Goal: Ask a question: Seek information or help from site administrators or community

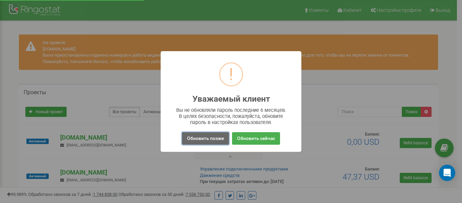
click at [207, 138] on button "Обновить позже" at bounding box center [205, 138] width 47 height 13
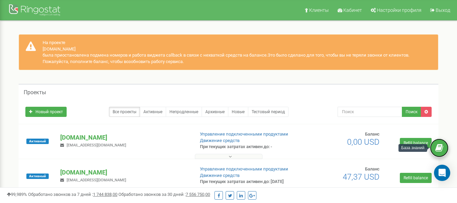
click at [439, 151] on icon at bounding box center [439, 148] width 8 height 10
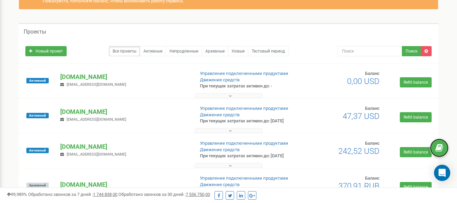
scroll to position [61, 0]
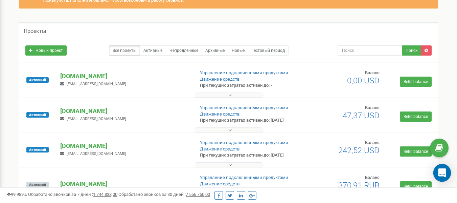
click at [444, 171] on icon "Open Intercom Messenger" at bounding box center [442, 172] width 8 height 9
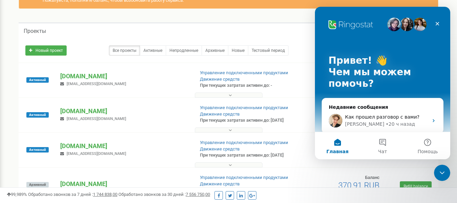
scroll to position [0, 0]
click at [381, 141] on button "Чат" at bounding box center [382, 145] width 45 height 27
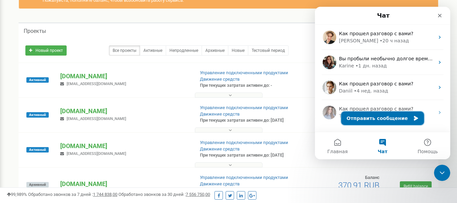
click at [392, 120] on button "Отправить сообщение" at bounding box center [382, 118] width 83 height 14
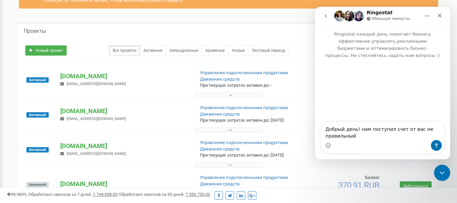
click at [411, 129] on textarea "Добрый день! нам поступил счет от вас не правильный" at bounding box center [382, 130] width 124 height 18
drag, startPoint x: 97, startPoint y: 111, endPoint x: 61, endPoint y: 114, distance: 36.6
click at [61, 114] on p "[DOMAIN_NAME]" at bounding box center [124, 110] width 128 height 9
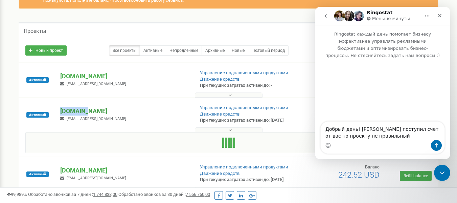
copy p "[DOMAIN_NAME]"
click at [399, 141] on div "Мессенджер Intercom" at bounding box center [382, 145] width 124 height 11
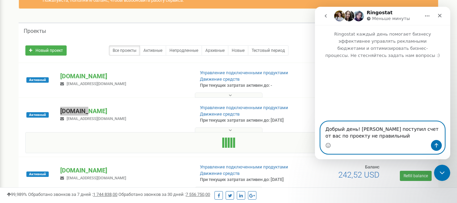
click at [439, 129] on textarea "Добрый день! нам поступил счет от вас по проекту не правильный" at bounding box center [382, 130] width 124 height 18
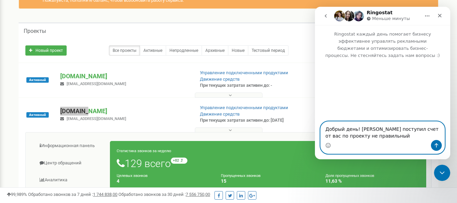
paste textarea "[DOMAIN_NAME]"
type textarea "Добрый день! нам поступил счет от вас по проекту winox.kz не правильный"
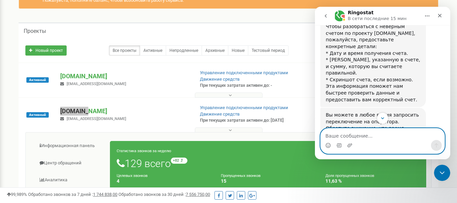
scroll to position [216, 0]
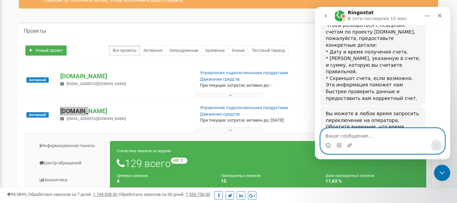
click at [374, 131] on textarea "Ваше сообщение..." at bounding box center [382, 133] width 124 height 11
type textarea "нужен оператор"
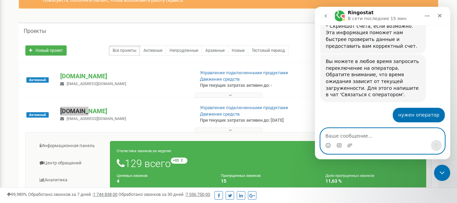
scroll to position [270, 0]
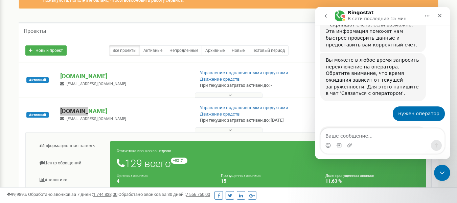
click at [381, 126] on div "Подключаю команду поддержки. Это может занять пару минут. Пожалуйста, оставайте…" at bounding box center [382, 147] width 124 height 43
click at [344, 140] on div "Мессенджер Intercom" at bounding box center [382, 145] width 124 height 11
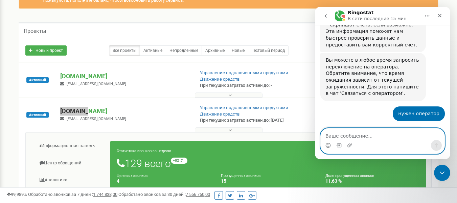
click at [347, 137] on textarea "Ваше сообщение..." at bounding box center [382, 133] width 124 height 11
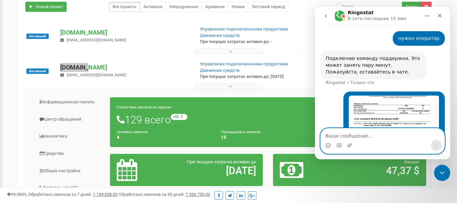
scroll to position [105, 0]
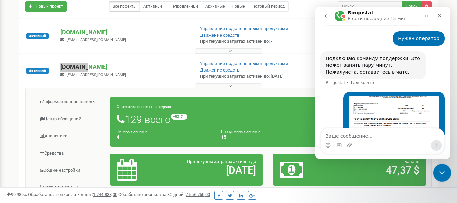
click at [441, 175] on div "Закрыть службу сообщений Intercom" at bounding box center [441, 171] width 16 height 16
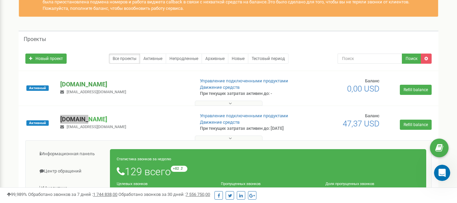
scroll to position [0, 0]
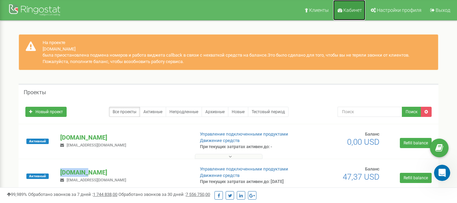
click at [358, 7] on span "Кабинет" at bounding box center [352, 9] width 19 height 5
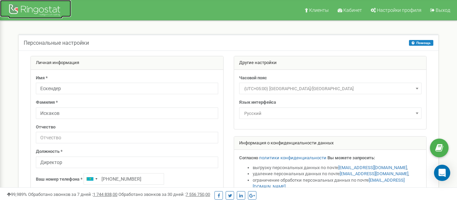
click at [51, 11] on img at bounding box center [35, 11] width 54 height 16
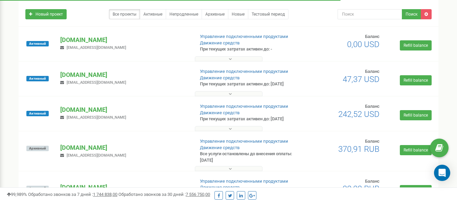
scroll to position [98, 0]
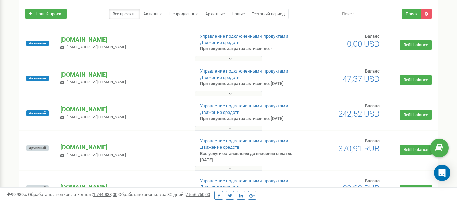
click at [241, 96] on button at bounding box center [229, 93] width 68 height 5
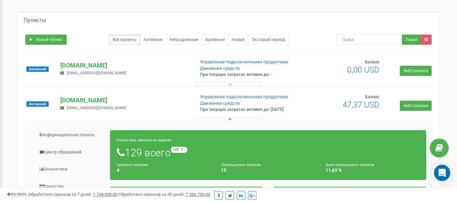
scroll to position [72, 0]
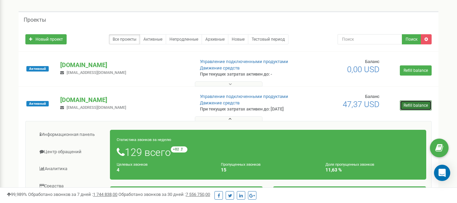
click at [419, 105] on link "Refill balance" at bounding box center [416, 105] width 32 height 10
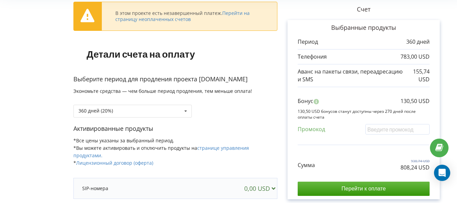
scroll to position [42, 0]
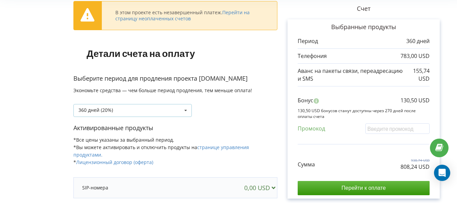
click at [164, 109] on div "360 дней (20%) Пополнить баланс без периода" at bounding box center [132, 110] width 118 height 13
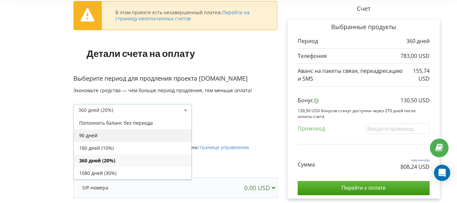
click at [149, 135] on div "90 дней" at bounding box center [133, 135] width 118 height 13
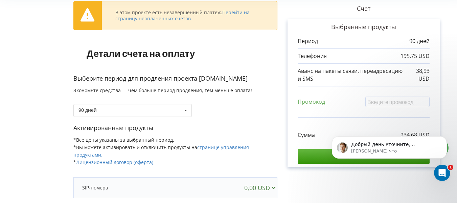
scroll to position [0, 0]
click at [417, 150] on p "Daniil • Только что" at bounding box center [394, 151] width 87 height 6
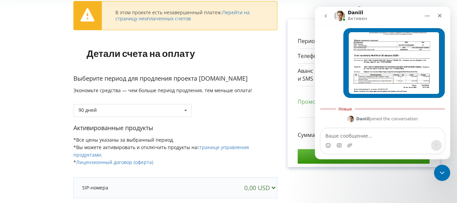
scroll to position [405, 0]
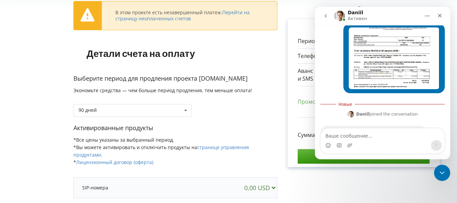
click at [365, 136] on textarea "Ваше сообщение..." at bounding box center [382, 133] width 124 height 11
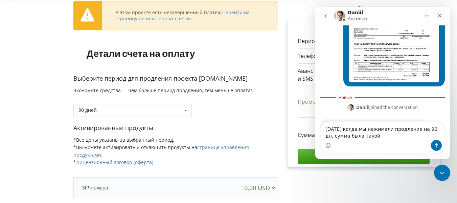
type textarea "вчера когда мы нажимали продление на 90 дн. сумма была такой"
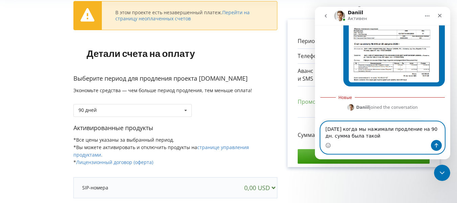
click at [371, 137] on textarea "вчера когда мы нажимали продление на 90 дн. сумма была такой" at bounding box center [382, 130] width 124 height 18
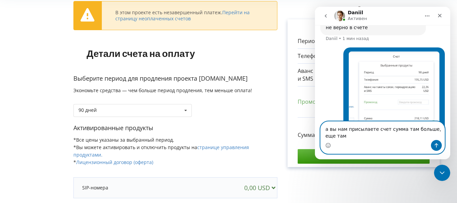
scroll to position [519, 0]
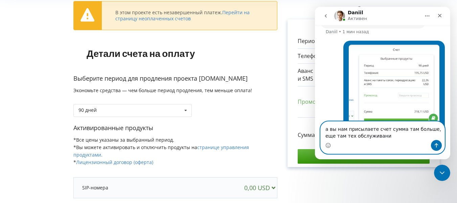
type textarea "а вы нам присылаете счет сумма там больше, еще там тех обслуживание"
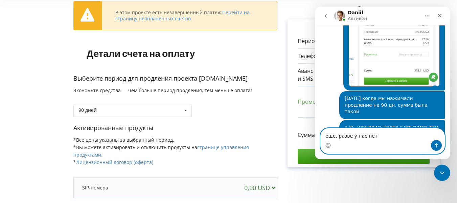
scroll to position [560, 0]
type textarea "еще, разве у нас нет партнерской скидки?"
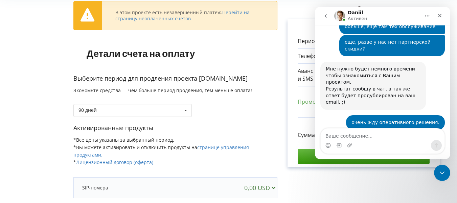
scroll to position [0, 0]
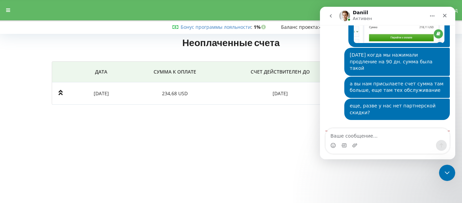
scroll to position [600, 0]
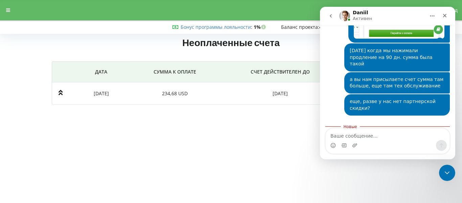
click at [303, 125] on body "Клиенты Кабинет Настройки профиля Выход Бонус программы лояльности : Бонус : 1%…" at bounding box center [231, 101] width 462 height 203
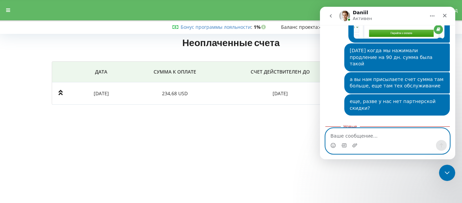
click at [387, 137] on textarea "Ваше сообщение..." at bounding box center [388, 133] width 124 height 11
type textarea "очень жду оперативного решения."
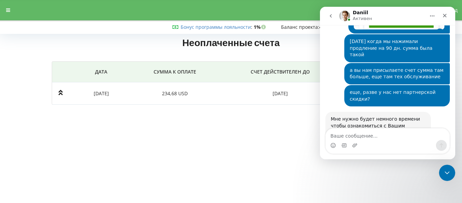
click at [274, 140] on body "Клиенты Кабинет Настройки профиля Выход Бонус программы лояльности : Бонус : 1%…" at bounding box center [231, 101] width 462 height 203
click at [448, 175] on div "Закрыть службу сообщений Intercom" at bounding box center [446, 171] width 16 height 16
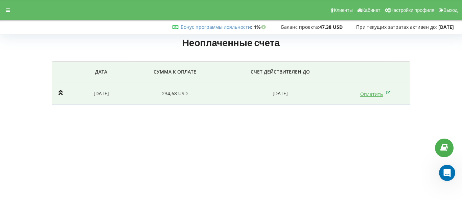
click at [389, 94] on icon at bounding box center [388, 92] width 4 height 7
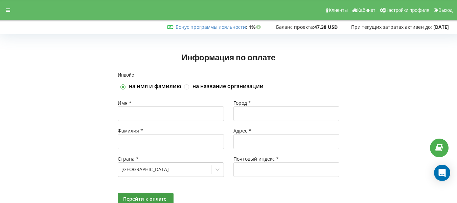
scroll to position [26, 0]
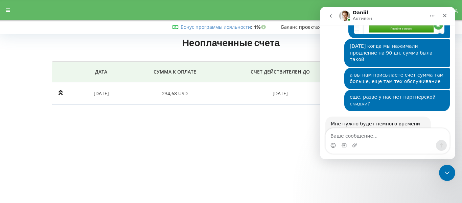
scroll to position [610, 0]
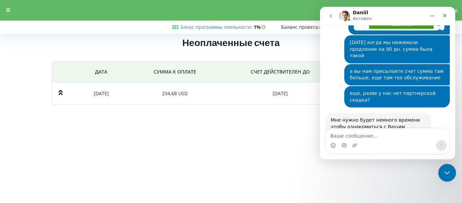
click at [443, 173] on icon "Закрыть службу сообщений Intercom" at bounding box center [446, 171] width 8 height 8
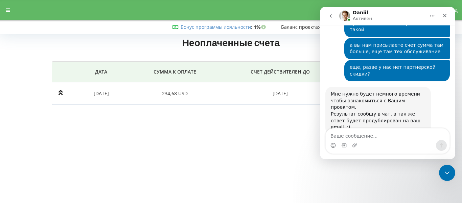
scroll to position [660, 0]
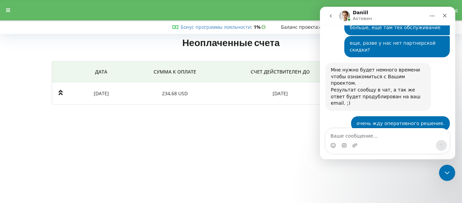
click at [328, 17] on button "go back" at bounding box center [330, 15] width 13 height 13
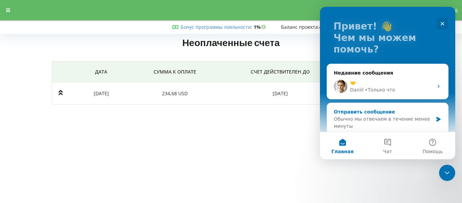
scroll to position [33, 0]
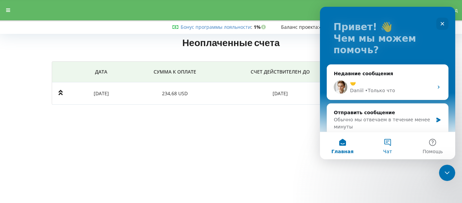
click at [391, 149] on span "Чат" at bounding box center [387, 151] width 9 height 5
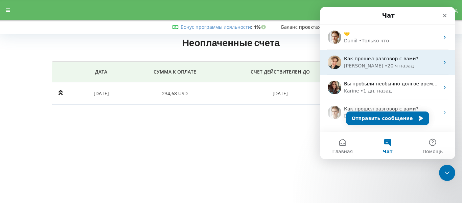
click at [369, 56] on span "Как прошел разговор с вами?" at bounding box center [381, 58] width 74 height 5
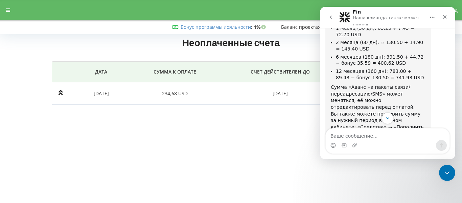
scroll to position [683, 0]
click at [387, 143] on img "Volodymyr говорит…" at bounding box center [376, 164] width 91 height 42
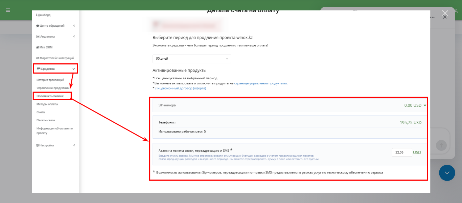
drag, startPoint x: 367, startPoint y: 86, endPoint x: 367, endPoint y: 49, distance: 37.2
click at [367, 49] on img "Закрыть" at bounding box center [231, 101] width 398 height 182
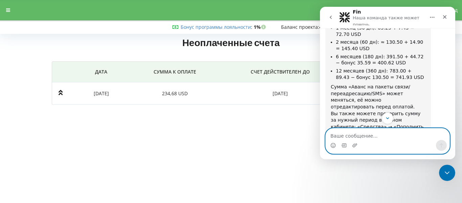
click at [403, 135] on textarea "Ваше сообщение..." at bounding box center [388, 133] width 124 height 11
type textarea "здравствуйте"
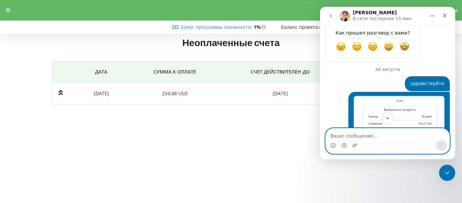
scroll to position [1108, 0]
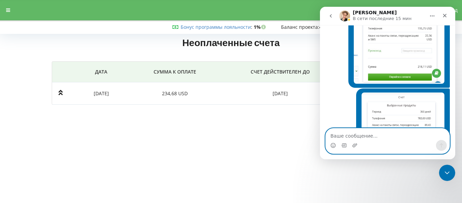
paste textarea "э"
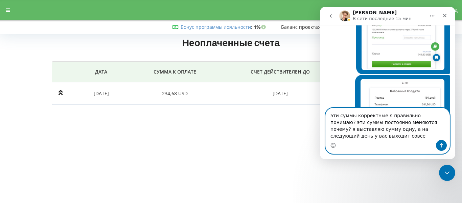
scroll to position [1228, 0]
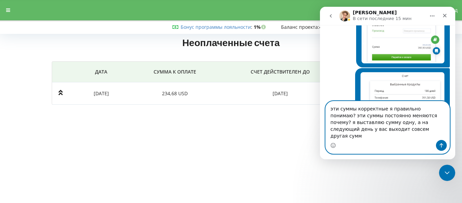
type textarea "эти суммы корректные я правильно понимаю? эти суммы постоянно меняются почему? …"
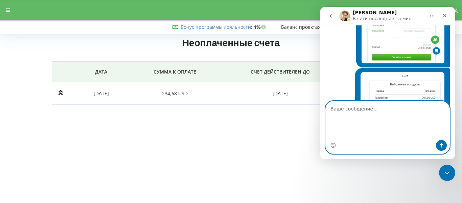
scroll to position [1250, 0]
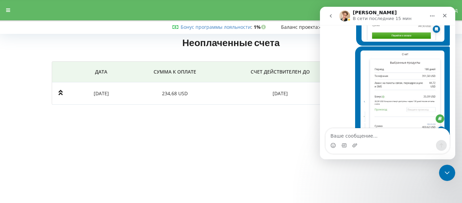
click at [264, 156] on body "Клиенты Кабинет Настройки профиля Выход Бонус программы лояльности : Бонус : 1%…" at bounding box center [231, 101] width 462 height 203
click at [327, 13] on button "go back" at bounding box center [330, 15] width 13 height 13
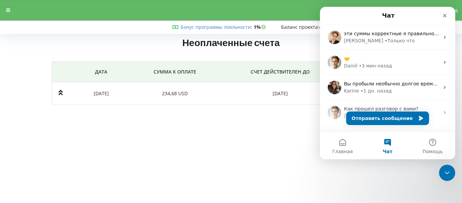
scroll to position [0, 0]
click at [448, 166] on div "Закрыть службу сообщений Intercom" at bounding box center [446, 171] width 16 height 16
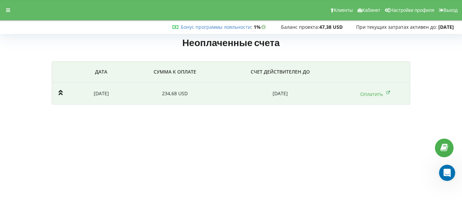
click at [67, 93] on td at bounding box center [62, 93] width 20 height 22
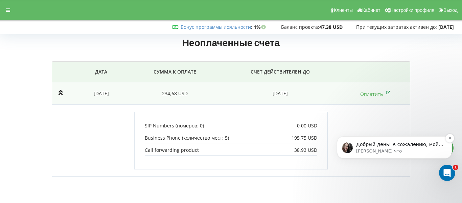
click at [387, 148] on p "Yuliia • Только что" at bounding box center [399, 151] width 87 height 6
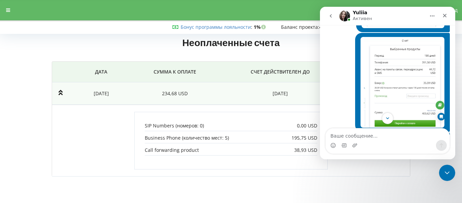
scroll to position [1350, 0]
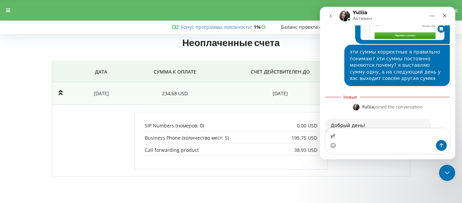
type textarea "y"
type textarea "надеюсь на ваш скорейший ответ"
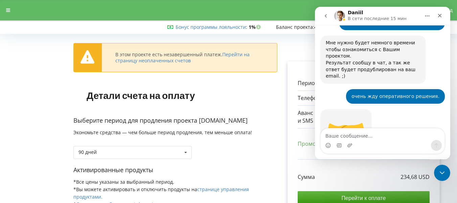
scroll to position [660, 0]
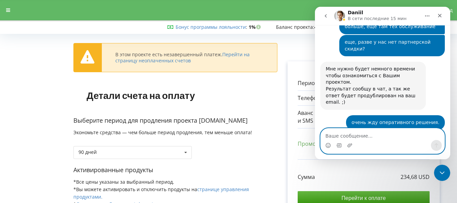
click at [352, 130] on textarea "Ваше сообщение..." at bounding box center [382, 133] width 124 height 11
type textarea "[PERSON_NAME], есть новости?"
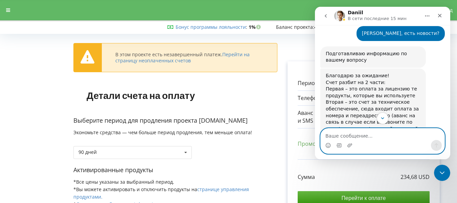
scroll to position [819, 0]
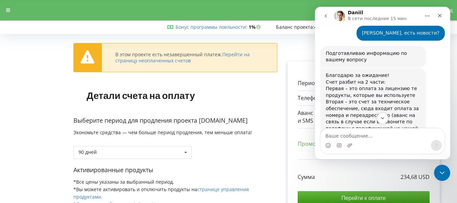
click at [360, 72] on div "Благодарю за ожидание! Счет разбит на 2 части: Первая – это оплата за лицензию …" at bounding box center [373, 148] width 95 height 152
click at [368, 79] on div "Благодарю за ожидание! Счет разбит на 2 части: Первая – это оплата за лицензию …" at bounding box center [373, 148] width 95 height 152
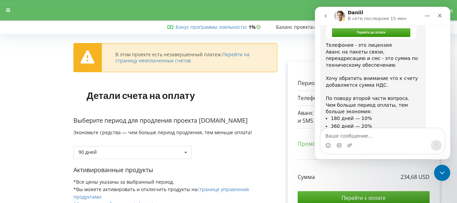
scroll to position [1097, 0]
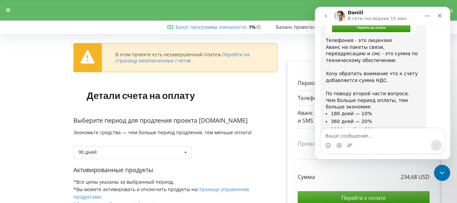
click at [397, 196] on link "в нашей статье" at bounding box center [377, 198] width 39 height 5
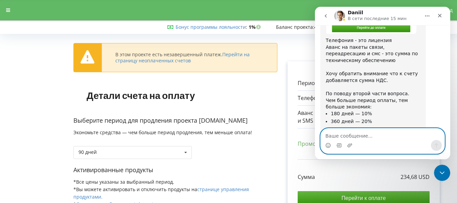
click at [350, 134] on textarea "Ваше сообщение..." at bounding box center [382, 133] width 124 height 11
paste textarea "110695.00"
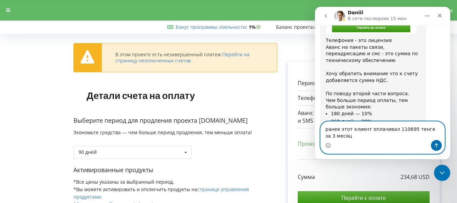
scroll to position [1103, 0]
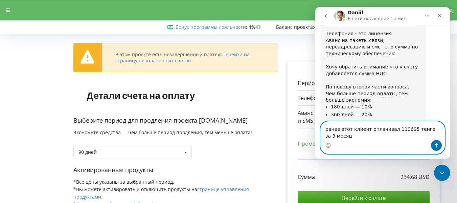
type textarea "ранее этот клиент оплачивал 110695 тенге за 3 месяца"
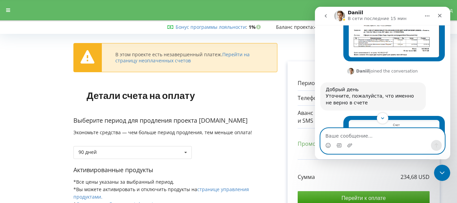
scroll to position [437, 0]
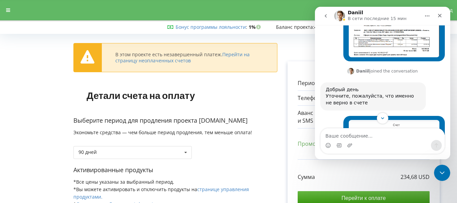
drag, startPoint x: 382, startPoint y: 90, endPoint x: 409, endPoint y: 141, distance: 57.5
click at [409, 141] on div "Мессенджер Intercom" at bounding box center [382, 145] width 124 height 11
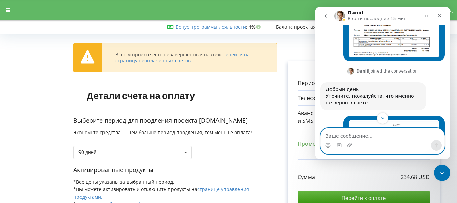
click at [406, 135] on textarea "Ваше сообщение..." at bounding box center [382, 133] width 124 height 11
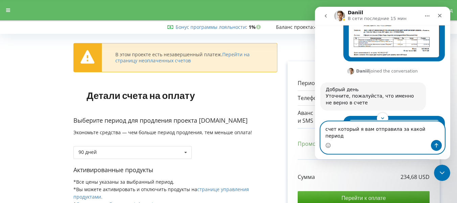
type textarea "счет который я вам отправила за какой период?"
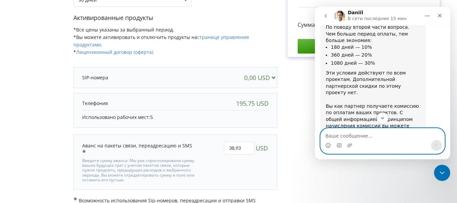
scroll to position [1198, 0]
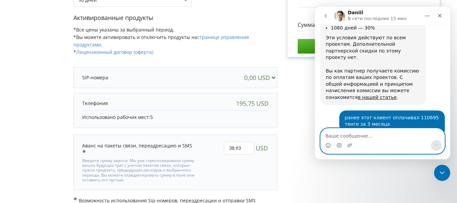
click at [358, 134] on textarea "Ваше сообщение..." at bounding box center [382, 133] width 124 height 11
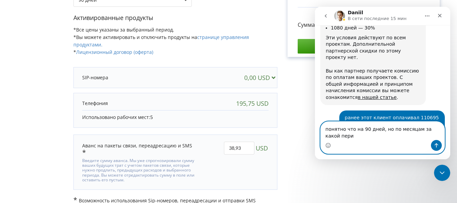
scroll to position [1201, 0]
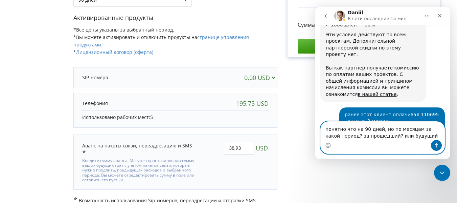
type textarea "понятно что на 90 дней, но по месяцам за какой период? за прошедший? или будущи…"
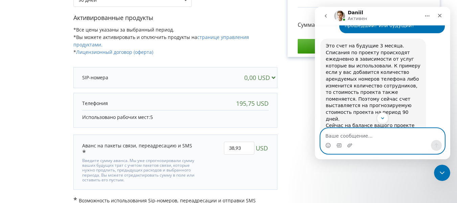
scroll to position [1429, 0]
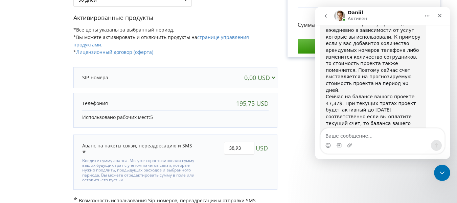
click at [383, 173] on img "Daniil говорит…" at bounding box center [371, 194] width 91 height 42
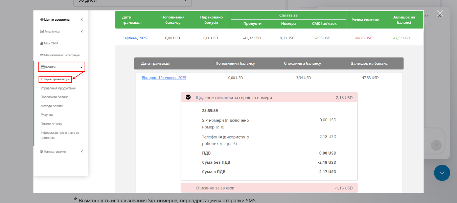
scroll to position [0, 0]
click at [431, 114] on div "Мессенджер Intercom" at bounding box center [228, 101] width 457 height 203
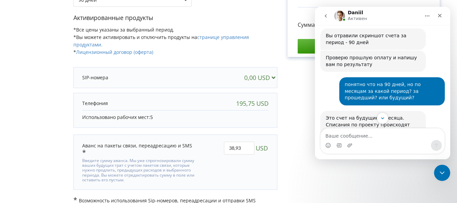
scroll to position [1329, 0]
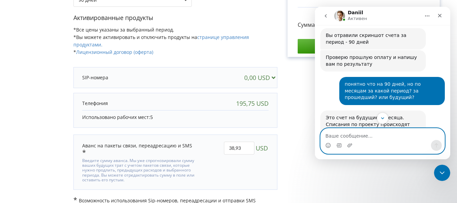
click at [346, 135] on textarea "Ваше сообщение..." at bounding box center [382, 133] width 124 height 11
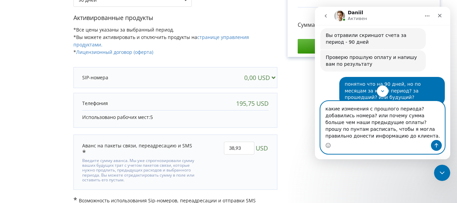
click at [403, 122] on textarea "какие изменения с прошлого периода? добавились номера? или почему сумма больше …" at bounding box center [382, 120] width 124 height 39
click at [391, 139] on textarea "какие изменения с прошлого периода? добавились номера? или почему сумма больше …" at bounding box center [382, 120] width 124 height 39
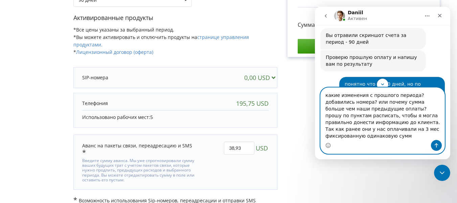
type textarea "какие изменения с прошлого периода? добавились номера? или почему сумма больше …"
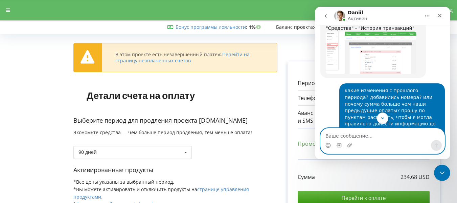
scroll to position [1570, 0]
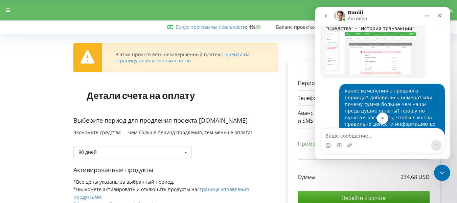
click at [424, 17] on button "Главная" at bounding box center [427, 15] width 13 height 13
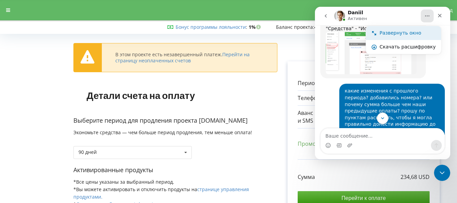
click at [413, 32] on div "Развернуть окно" at bounding box center [407, 32] width 56 height 7
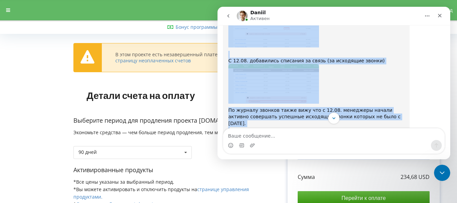
scroll to position [1403, 0]
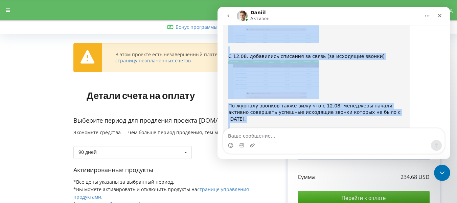
drag, startPoint x: 228, startPoint y: 37, endPoint x: 405, endPoint y: 107, distance: 190.5
click at [405, 107] on div "По вашему проекту вижу что ранее большинство списаний было только за услугу тел…" at bounding box center [316, 84] width 187 height 232
copy div "По вашему проекту вижу что ранее большинство списаний было только за услугу тел…"
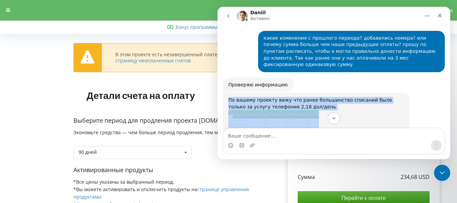
scroll to position [1278, 0]
click at [278, 110] on img "Daniil говорит…" at bounding box center [273, 139] width 91 height 58
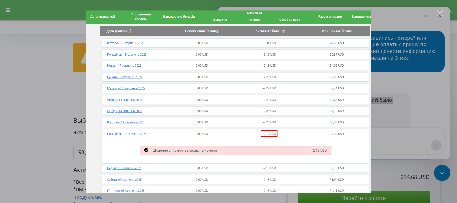
scroll to position [0, 0]
click at [347, 111] on img "Закрыть" at bounding box center [228, 101] width 285 height 182
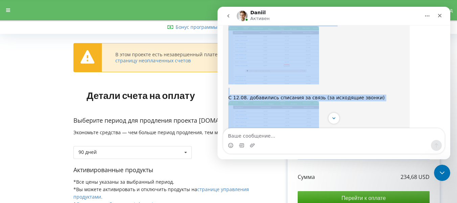
scroll to position [1363, 0]
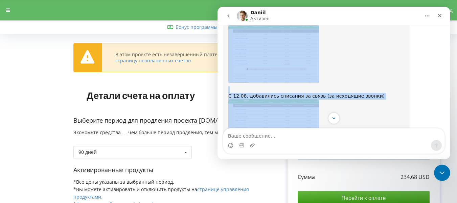
click at [285, 99] on img "Daniil говорит…" at bounding box center [273, 119] width 91 height 40
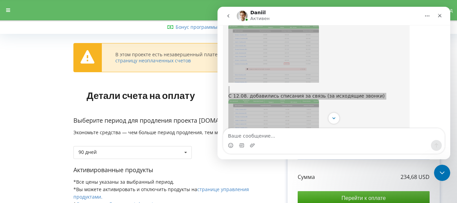
scroll to position [0, 0]
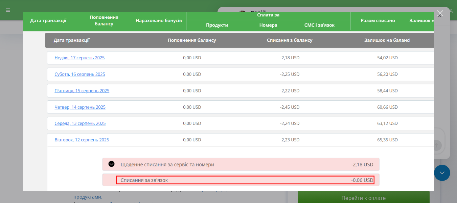
click at [441, 14] on div "Закрыть" at bounding box center [440, 13] width 6 height 6
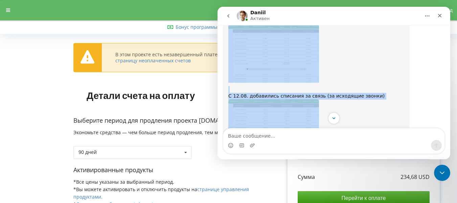
click at [386, 99] on div "Daniil говорит…" at bounding box center [316, 119] width 176 height 40
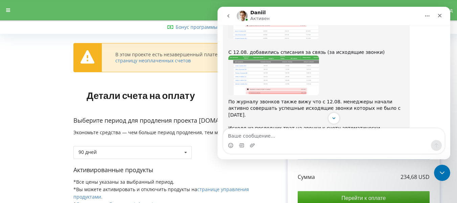
scroll to position [1407, 0]
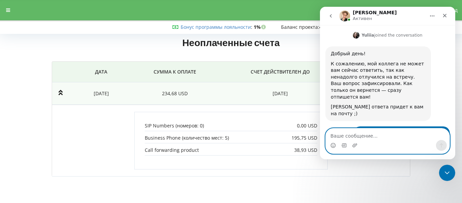
scroll to position [1412, 0]
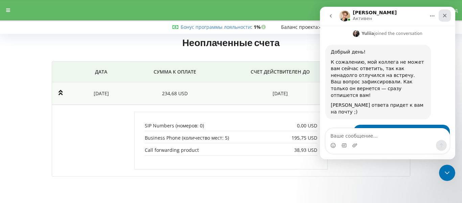
click at [447, 13] on div "Закрыть" at bounding box center [444, 15] width 12 height 12
